Goal: Transaction & Acquisition: Book appointment/travel/reservation

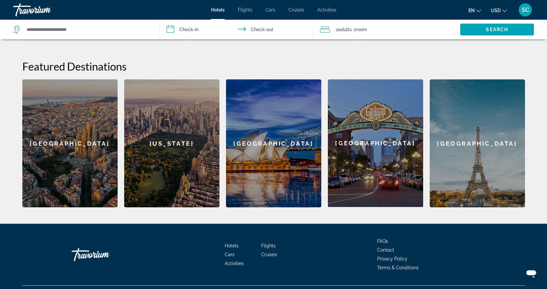
scroll to position [251, 0]
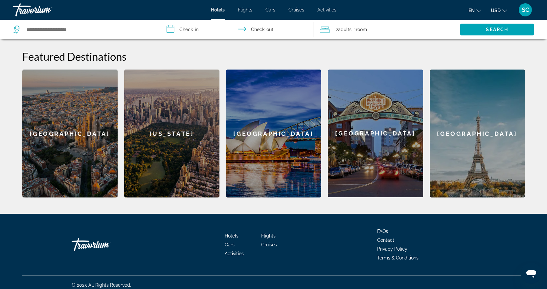
click at [468, 125] on div "[GEOGRAPHIC_DATA]" at bounding box center [477, 134] width 95 height 128
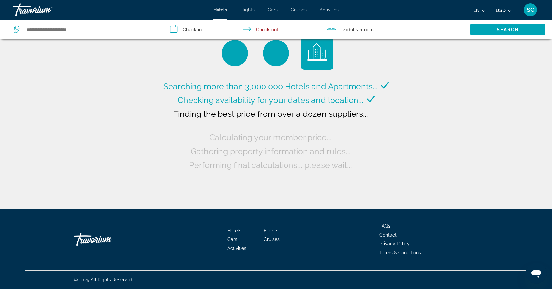
type input "**********"
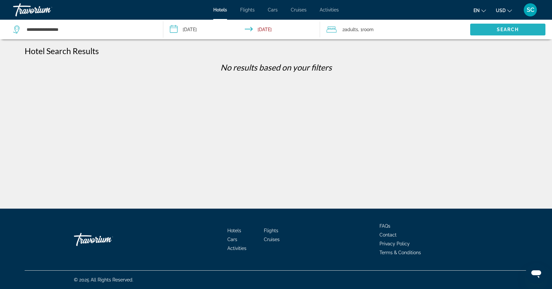
click at [495, 30] on span "Search widget" at bounding box center [507, 30] width 75 height 16
